Goal: Check status: Check status

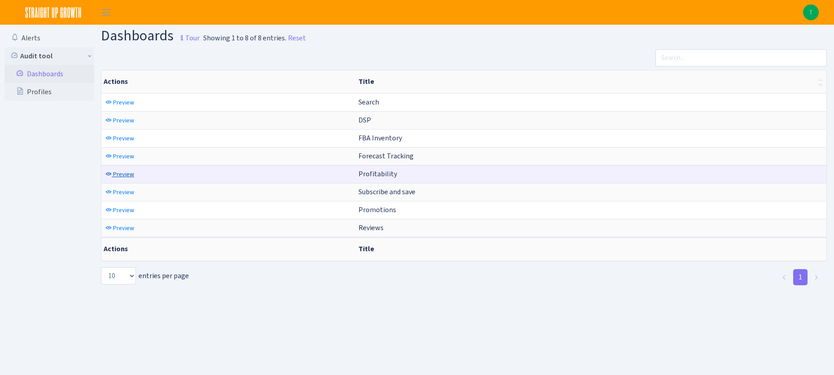
click at [127, 175] on span "Preview" at bounding box center [123, 174] width 21 height 9
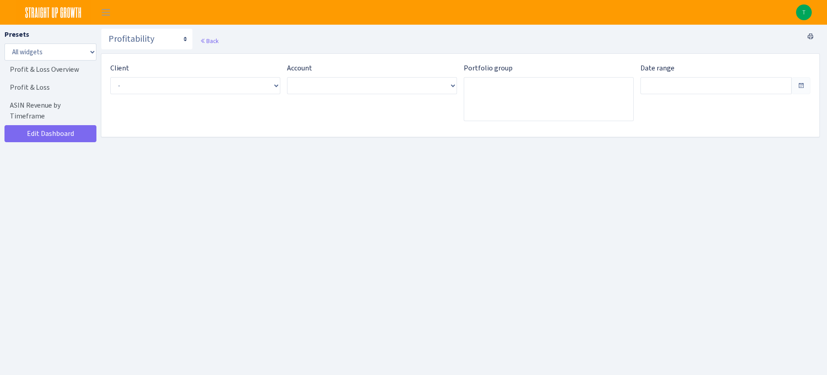
type input "Aug 22, 2025 - Sep 20, 2025"
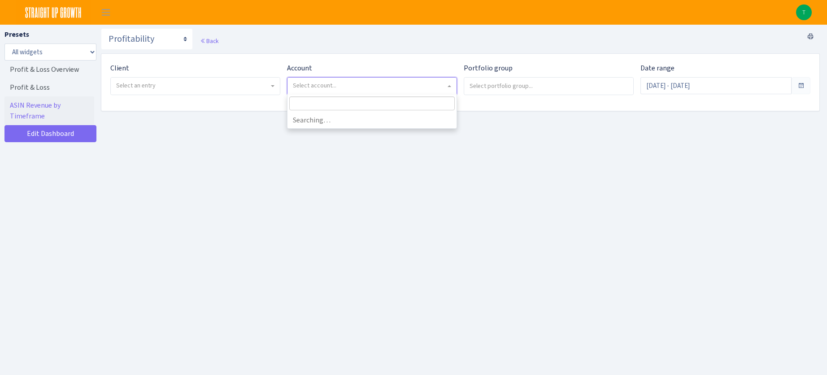
click at [317, 83] on span "Select account..." at bounding box center [315, 85] width 44 height 9
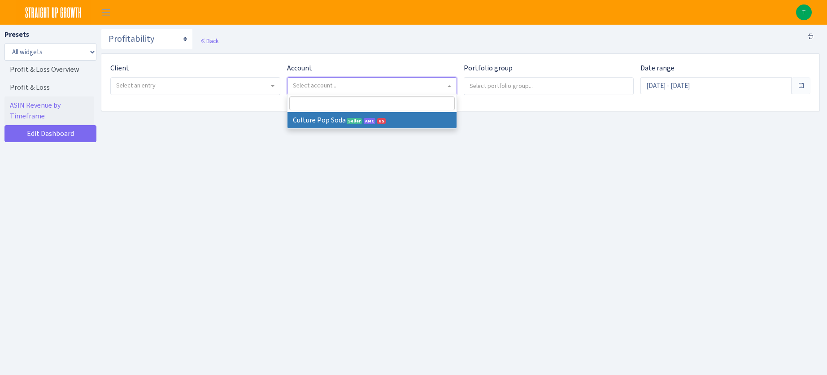
select select
select select "1581829893696978"
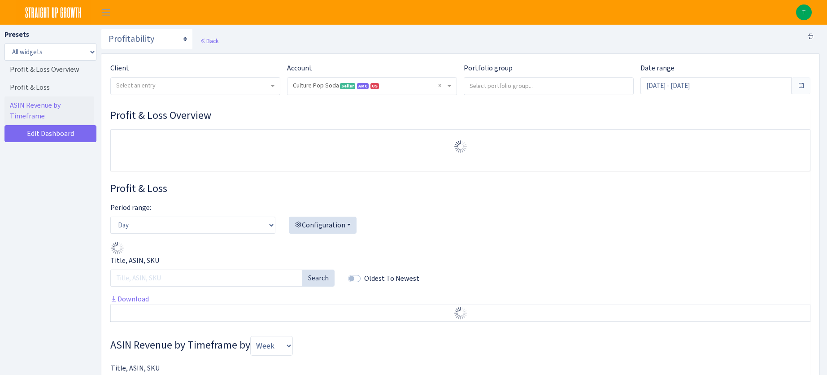
select select "1581829893696978"
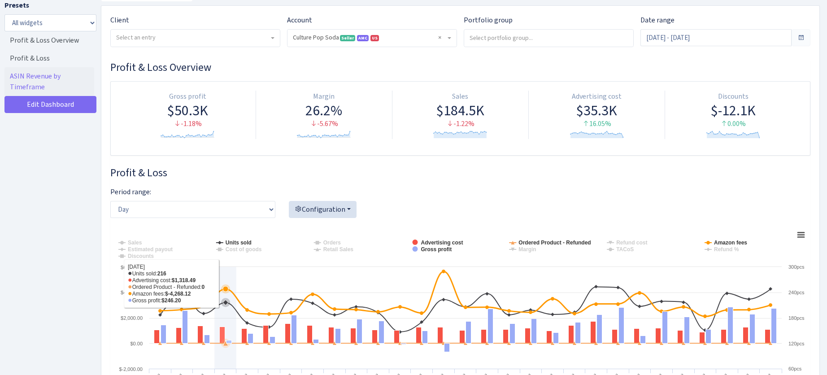
scroll to position [50, 0]
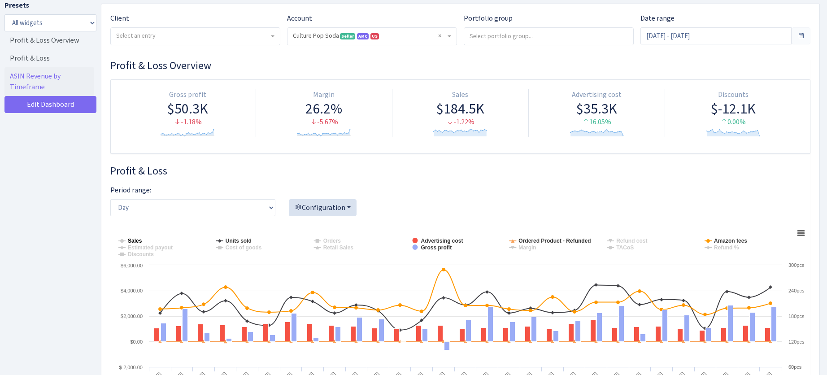
click at [132, 240] on tspan "Sales" at bounding box center [135, 241] width 14 height 6
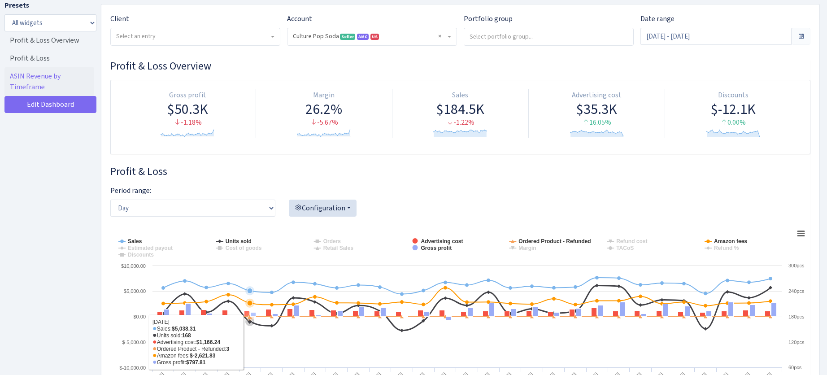
scroll to position [0, 0]
